Goal: Navigation & Orientation: Find specific page/section

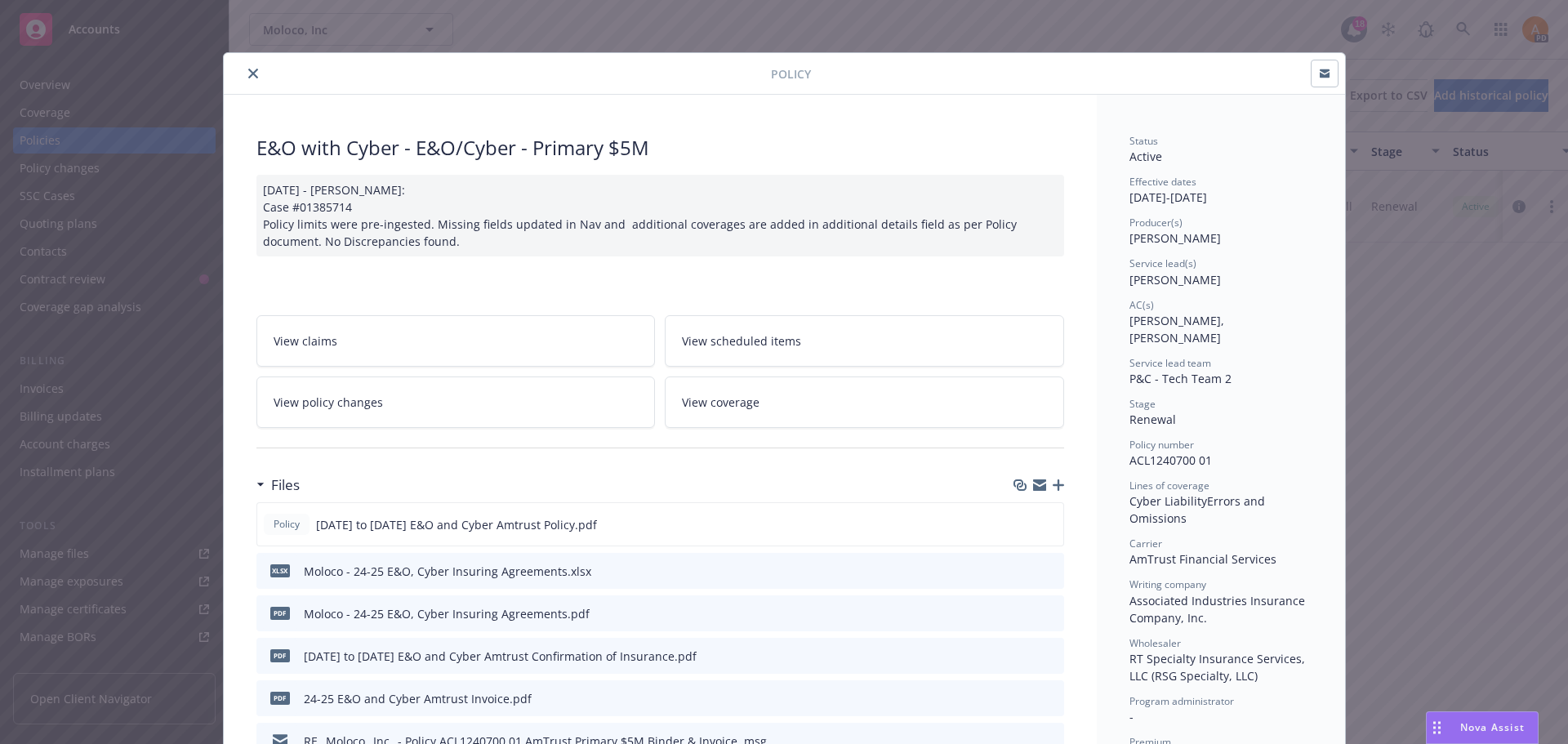
scroll to position [245, 0]
